Goal: Information Seeking & Learning: Learn about a topic

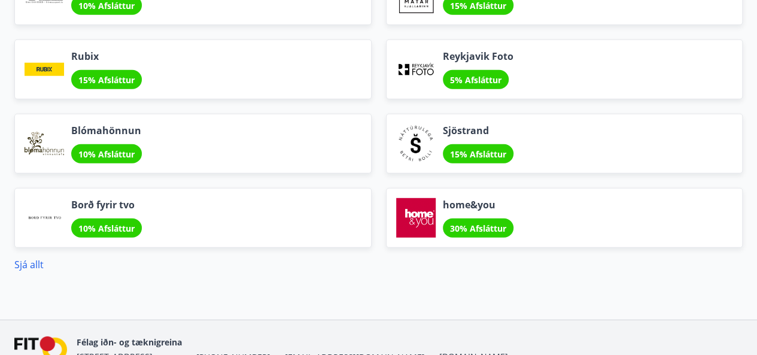
scroll to position [1640, 0]
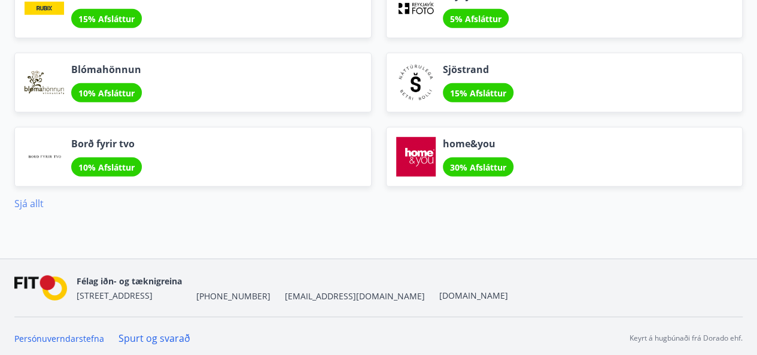
click at [17, 199] on link "Sjá allt" at bounding box center [28, 203] width 29 height 13
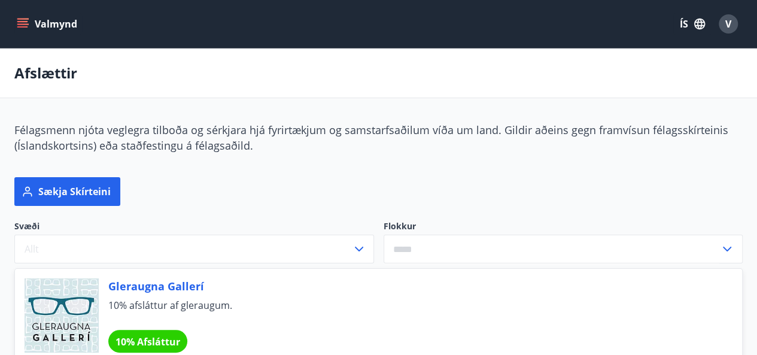
click at [38, 26] on button "Valmynd" at bounding box center [48, 24] width 68 height 22
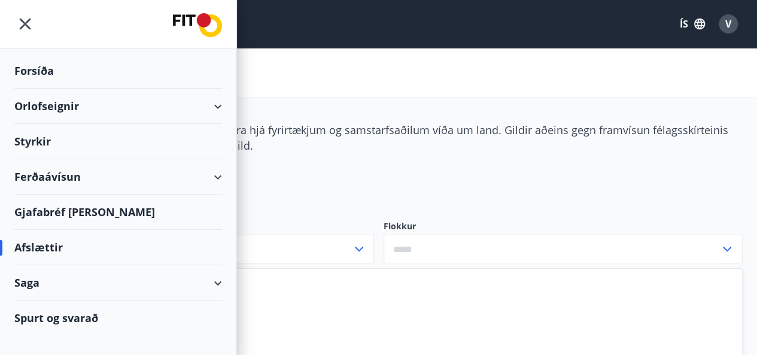
click at [119, 310] on div "Spurt og svarað" at bounding box center [118, 318] width 208 height 35
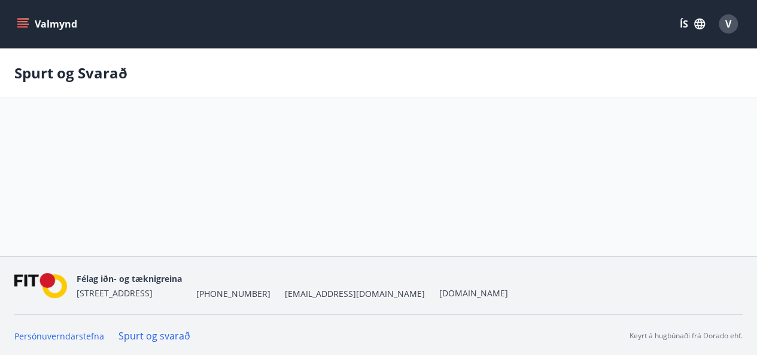
scroll to position [1, 0]
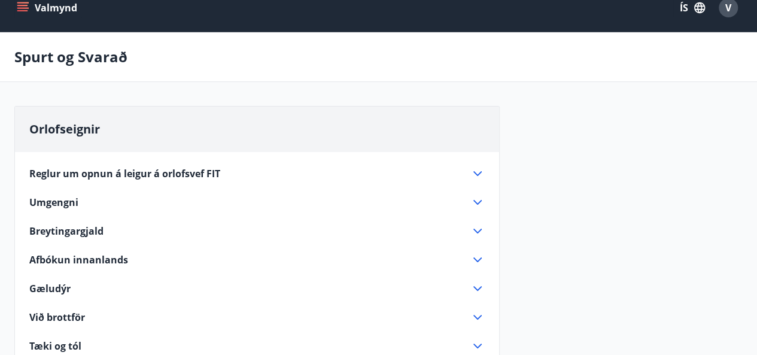
scroll to position [0, 0]
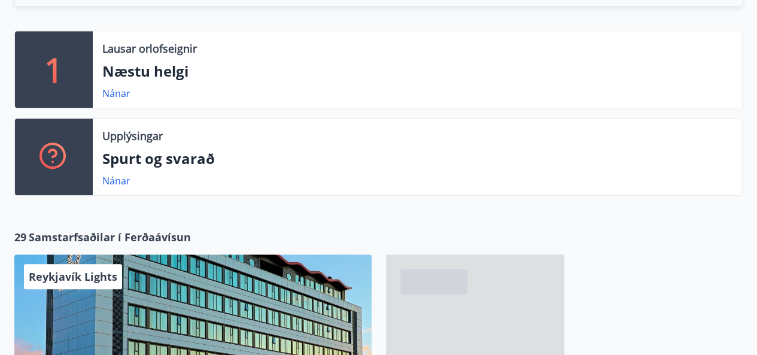
scroll to position [377, 0]
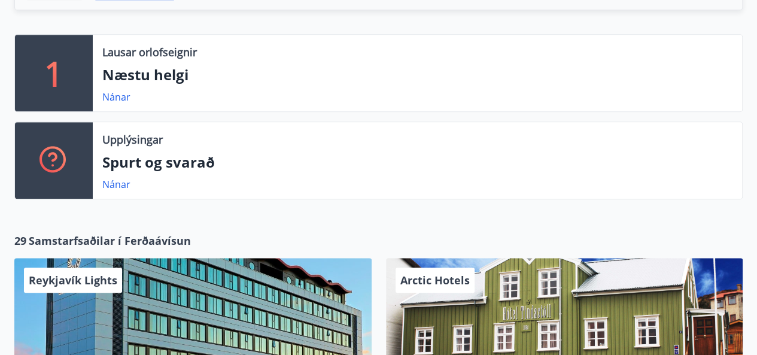
click at [145, 166] on p "Spurt og svarað" at bounding box center [417, 162] width 630 height 20
click at [123, 186] on link "Nánar" at bounding box center [116, 184] width 28 height 13
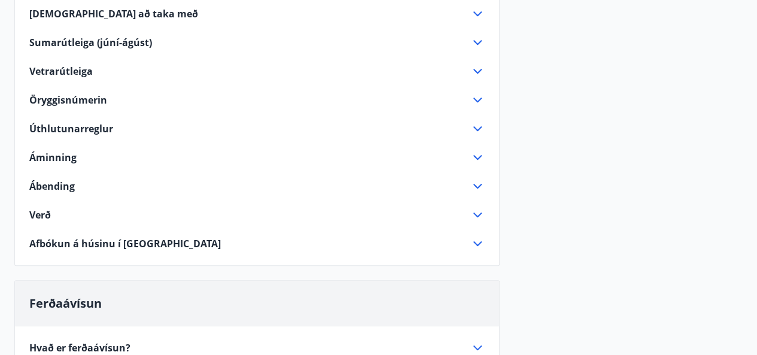
scroll to position [726, 0]
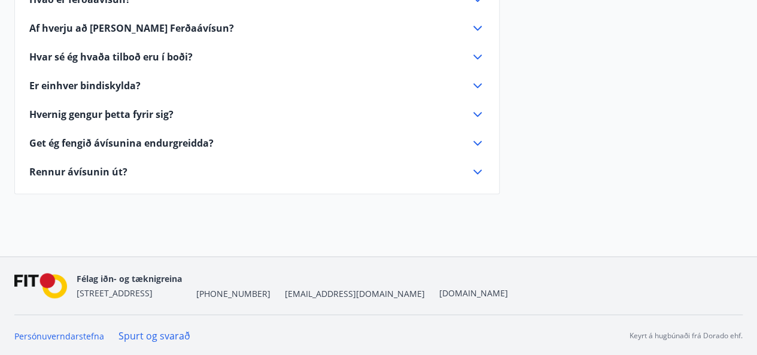
drag, startPoint x: 307, startPoint y: 293, endPoint x: 300, endPoint y: 294, distance: 6.7
click at [300, 294] on div "Félag iðn- og tæknigreina [STREET_ADDRESS] [PHONE_NUMBER] [EMAIL_ADDRESS][DOMAI…" at bounding box center [293, 285] width 432 height 29
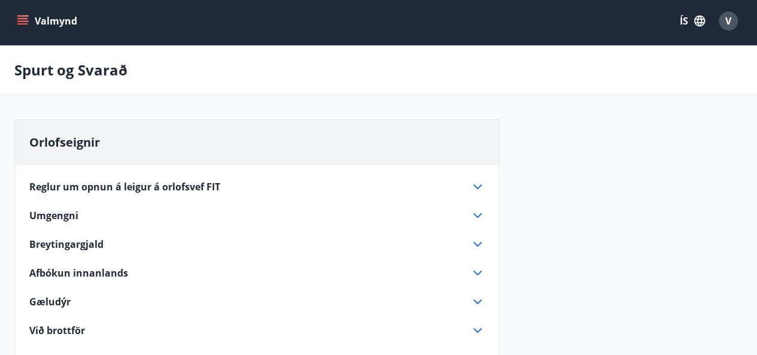
scroll to position [0, 0]
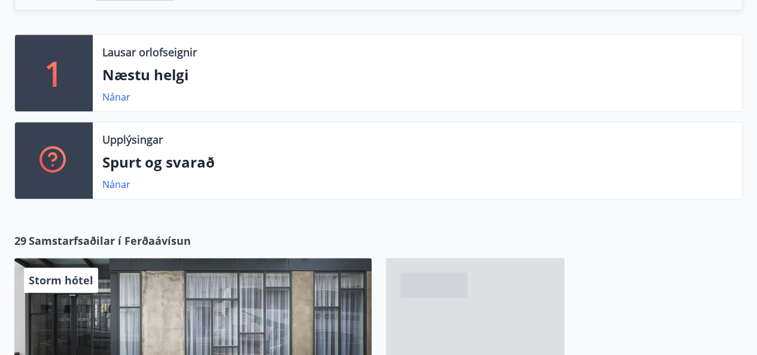
scroll to position [480, 0]
